Goal: Information Seeking & Learning: Check status

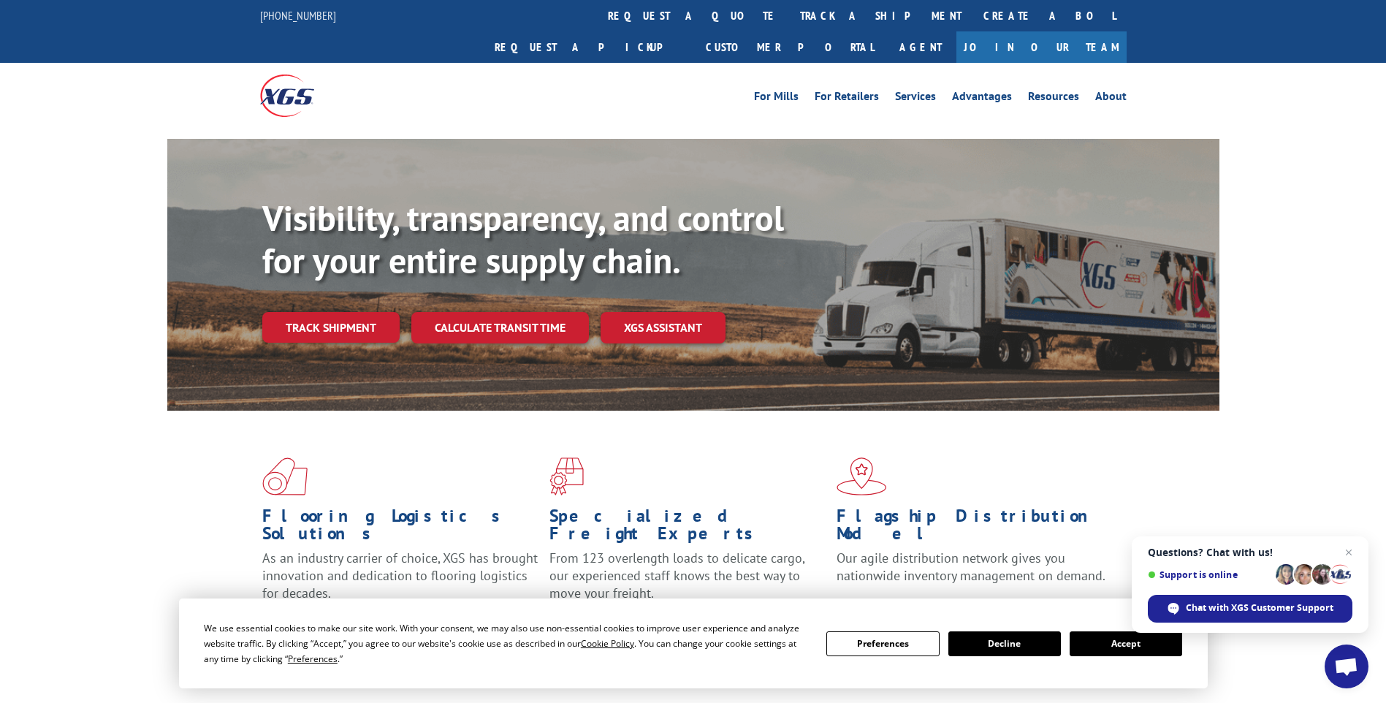
click at [1108, 643] on button "Accept" at bounding box center [1126, 643] width 113 height 25
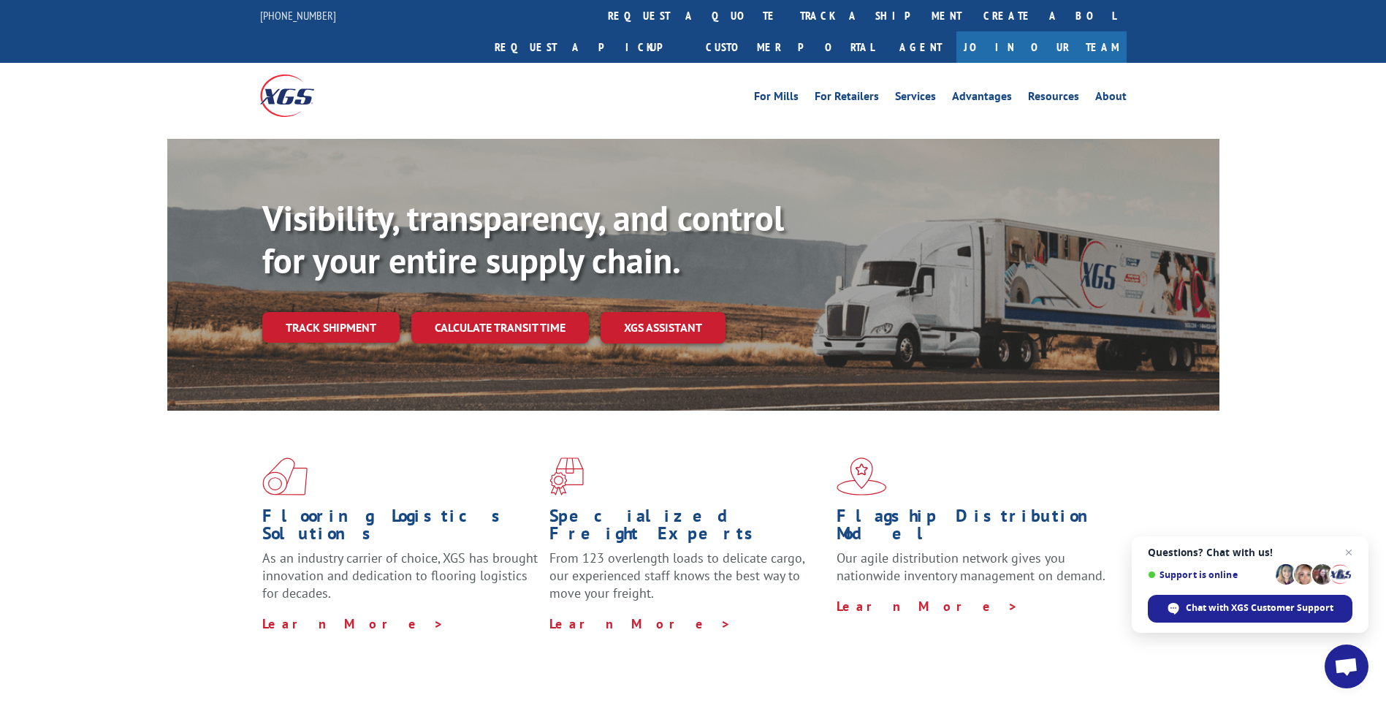
click at [1336, 433] on div "Flooring Logistics Solutions As an industry carrier of choice, XGS has brought …" at bounding box center [693, 558] width 1386 height 294
click at [789, 17] on link "track a shipment" at bounding box center [880, 15] width 183 height 31
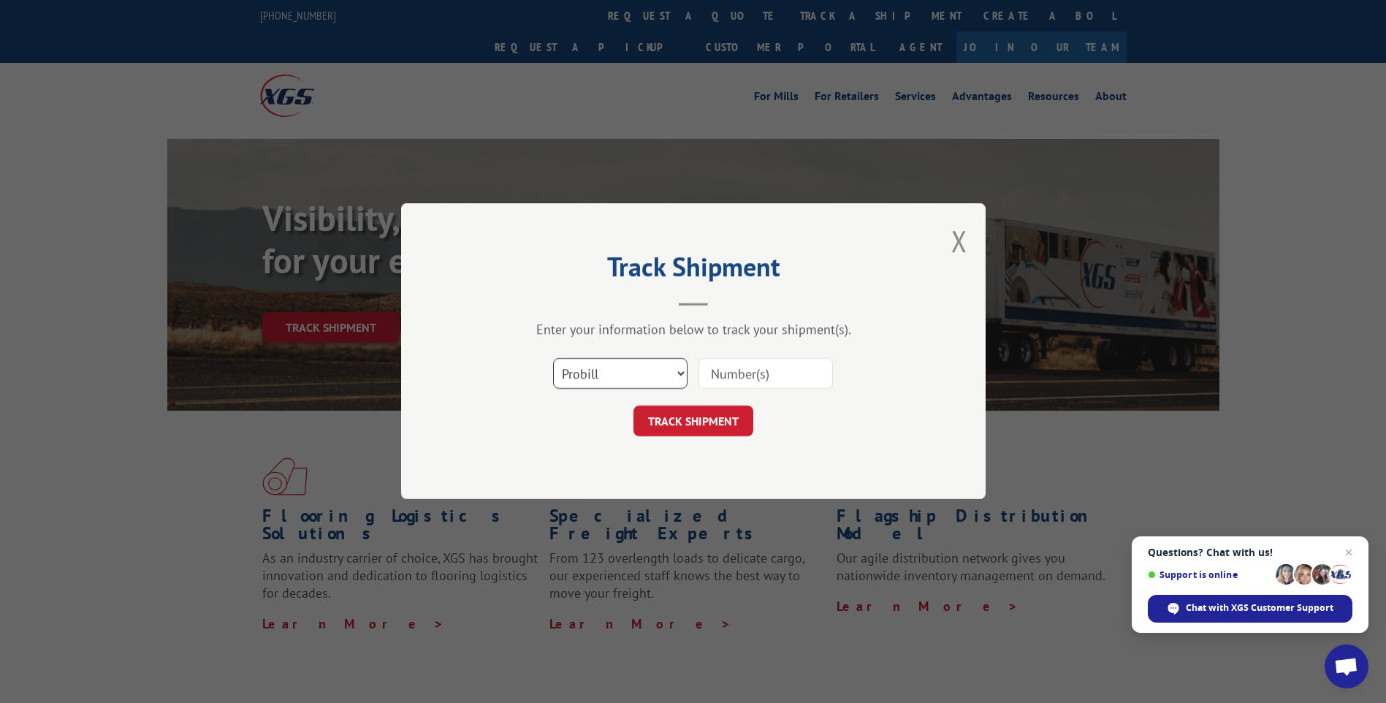
click at [654, 368] on select "Select category... Probill BOL PO" at bounding box center [620, 374] width 134 height 31
select select "po"
click at [553, 359] on select "Select category... Probill BOL PO" at bounding box center [620, 374] width 134 height 31
paste input "20520524"
click at [734, 367] on input "20520524" at bounding box center [766, 374] width 134 height 31
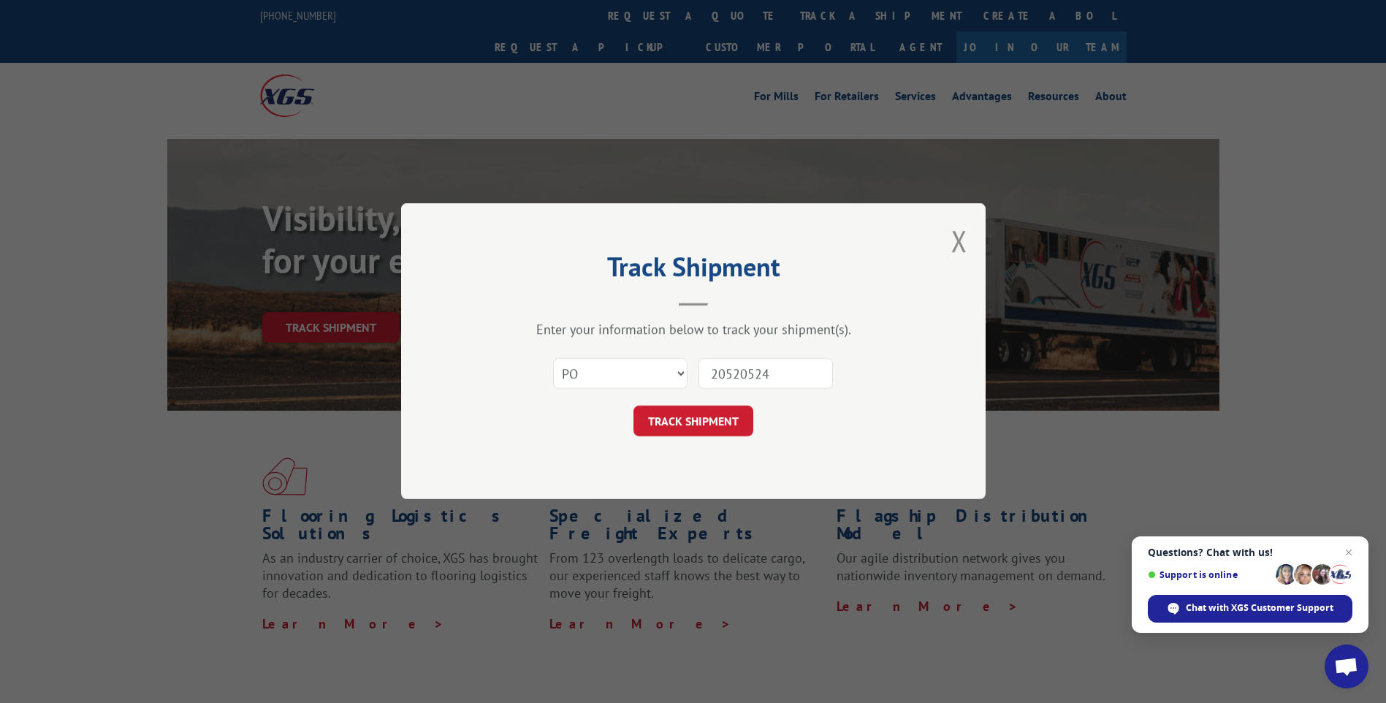
type input "20520524"
click button "TRACK SHIPMENT" at bounding box center [694, 421] width 120 height 31
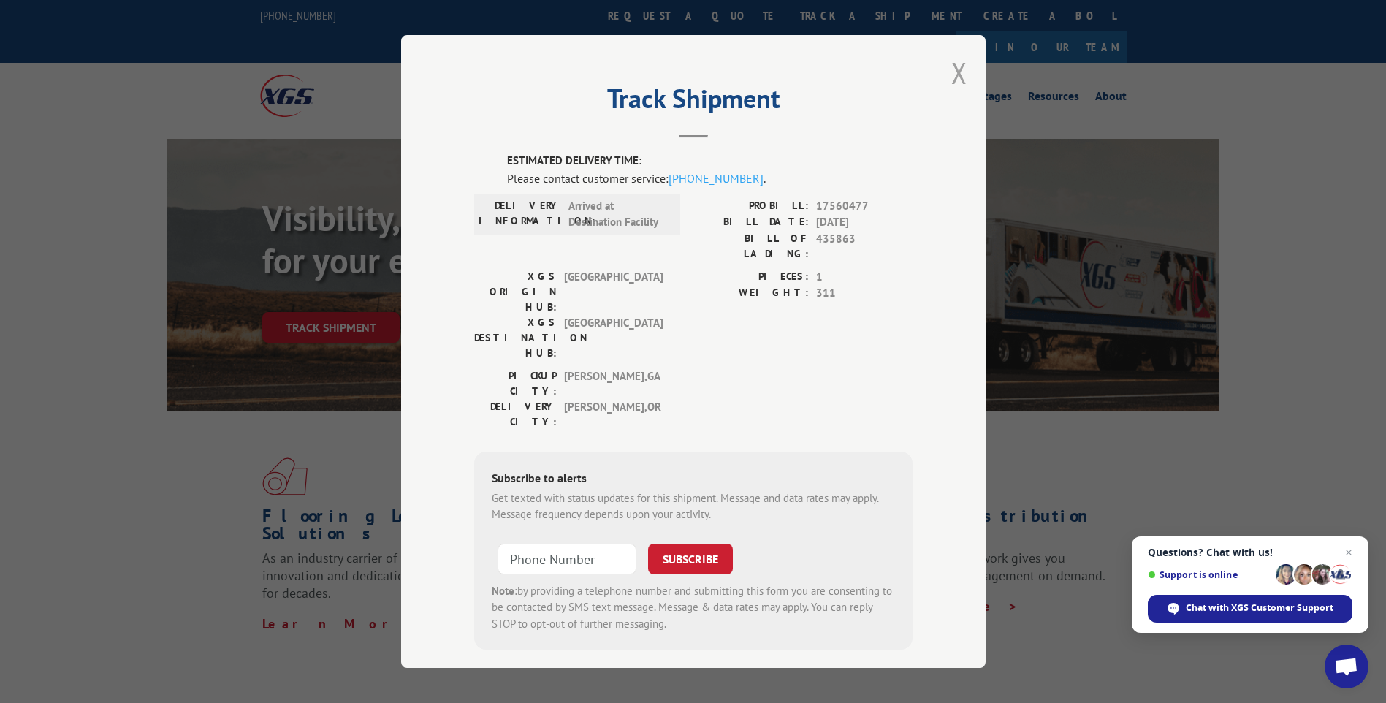
click at [958, 74] on button "Close modal" at bounding box center [959, 72] width 16 height 39
